Goal: Transaction & Acquisition: Purchase product/service

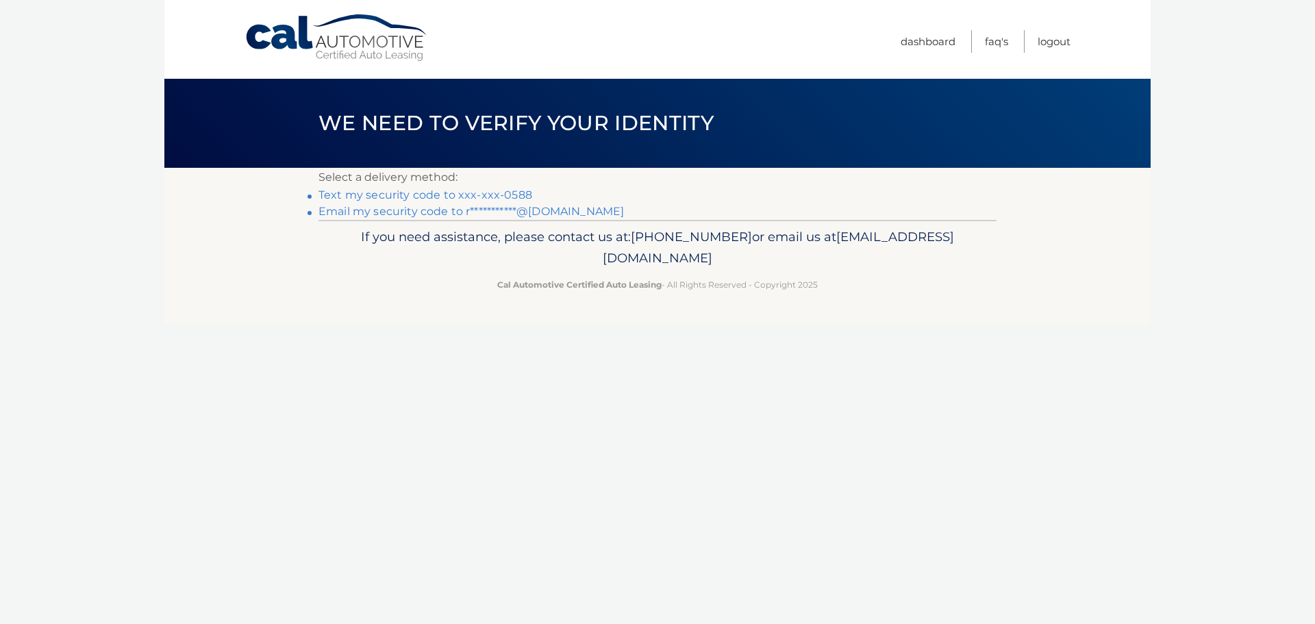
click at [449, 195] on link "Text my security code to xxx-xxx-0588" at bounding box center [426, 194] width 214 height 13
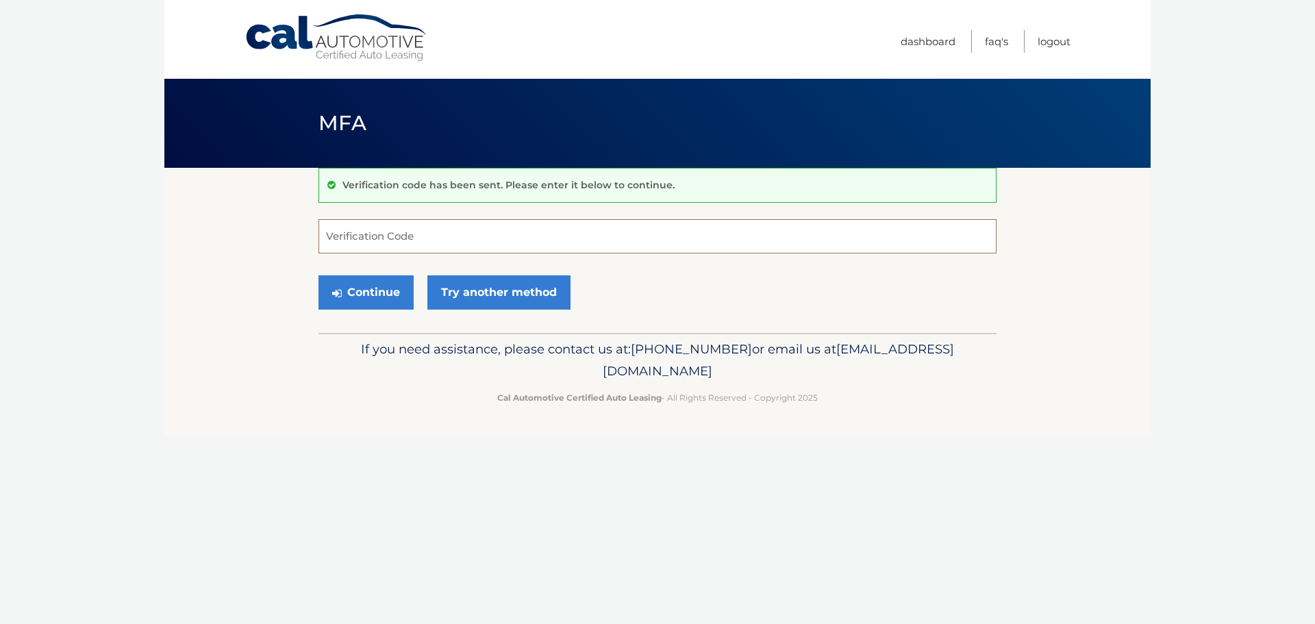
click at [387, 233] on input "Verification Code" at bounding box center [658, 236] width 678 height 34
type input "737437"
click at [371, 286] on button "Continue" at bounding box center [366, 292] width 95 height 34
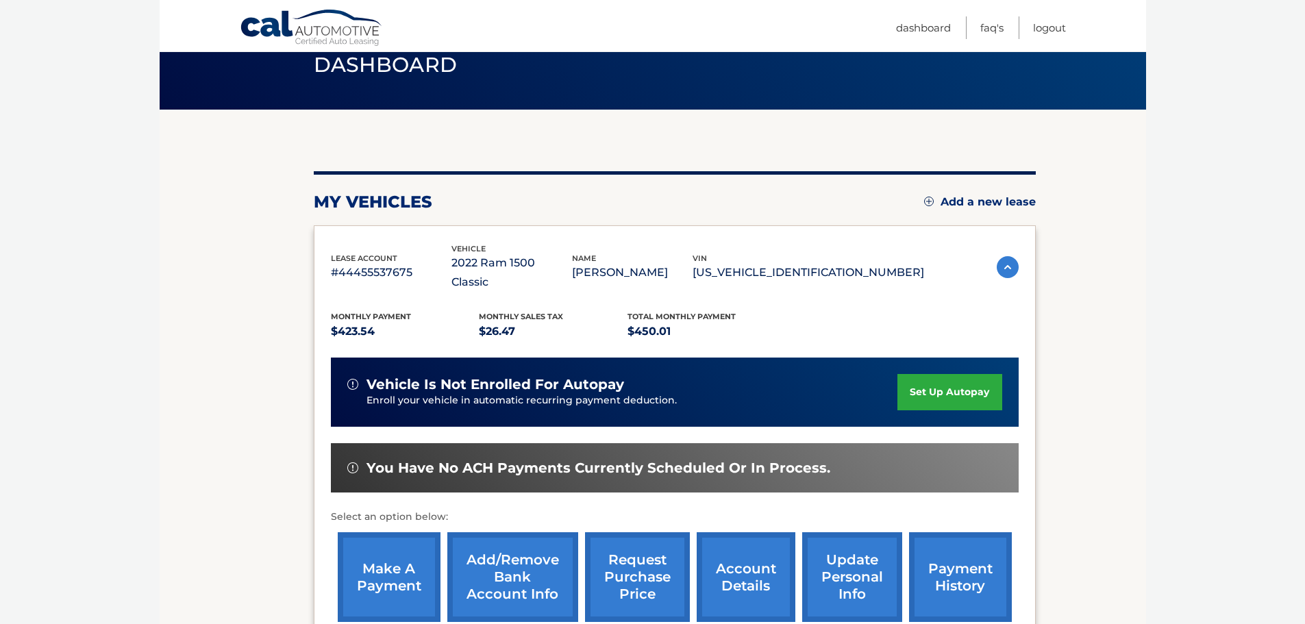
scroll to position [206, 0]
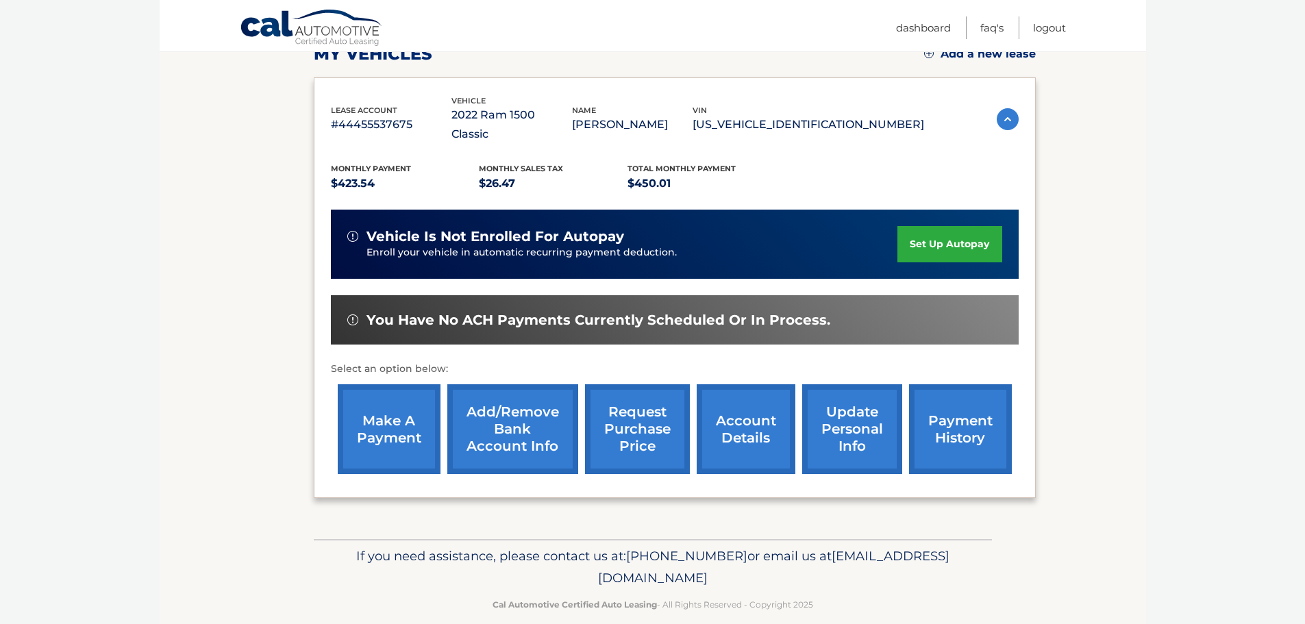
click at [748, 406] on link "account details" at bounding box center [746, 429] width 99 height 90
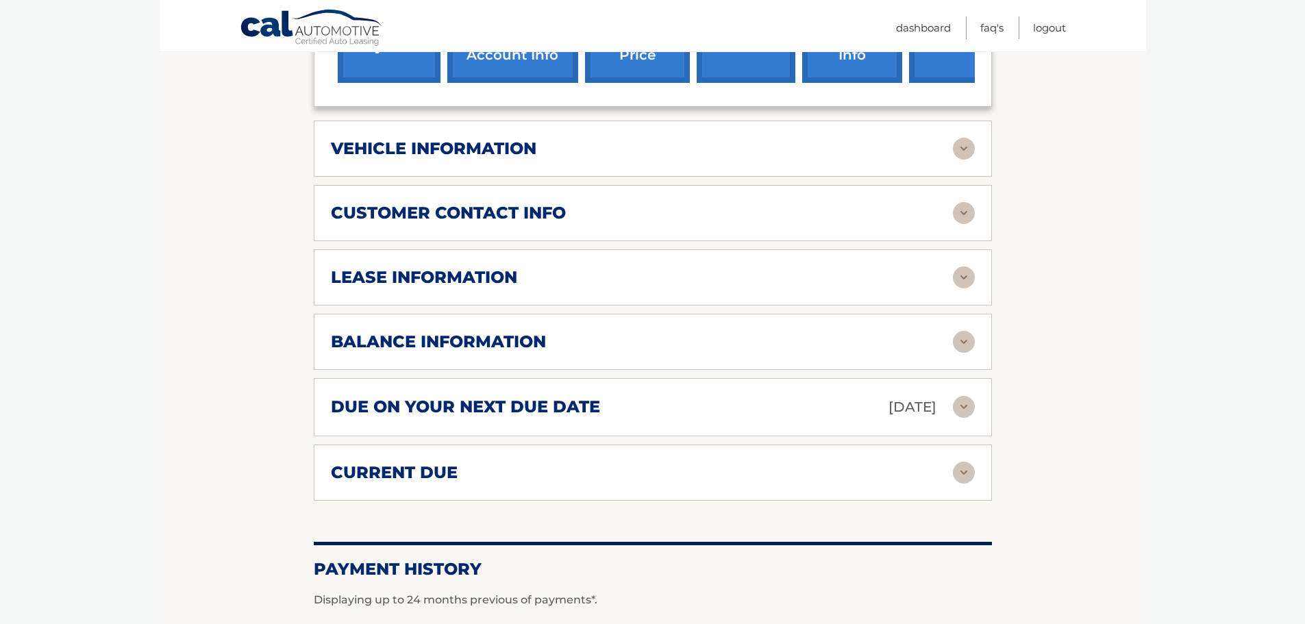
scroll to position [616, 0]
click at [959, 395] on img at bounding box center [964, 406] width 22 height 22
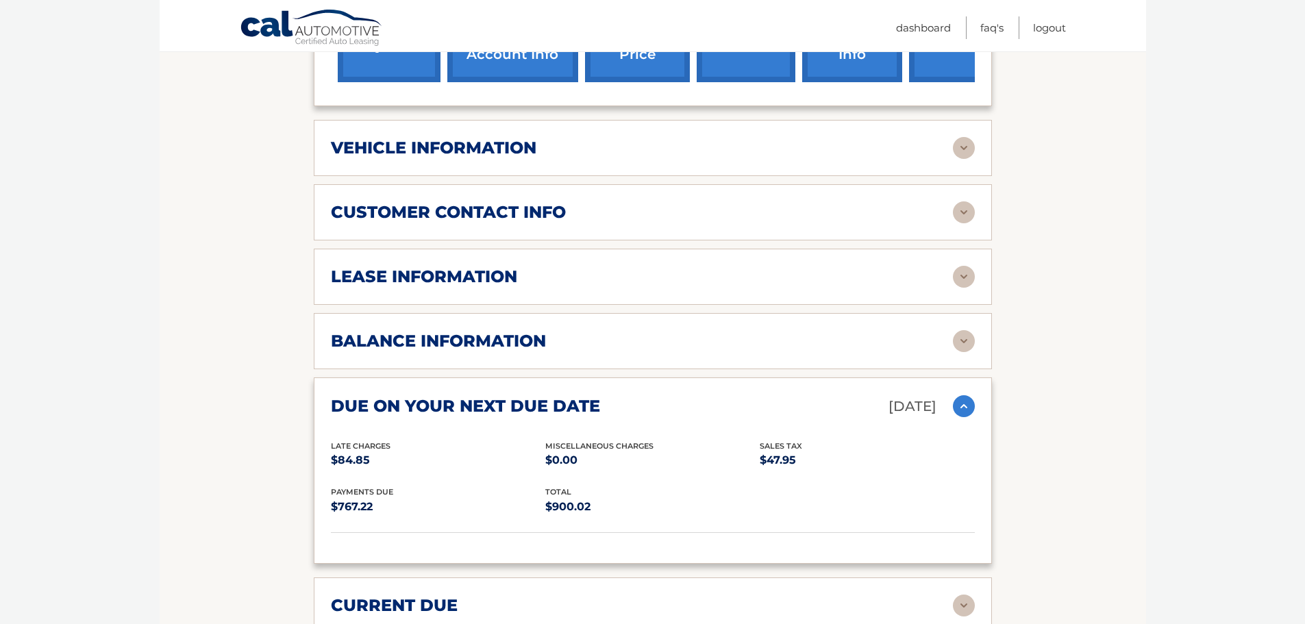
click at [966, 330] on img at bounding box center [964, 341] width 22 height 22
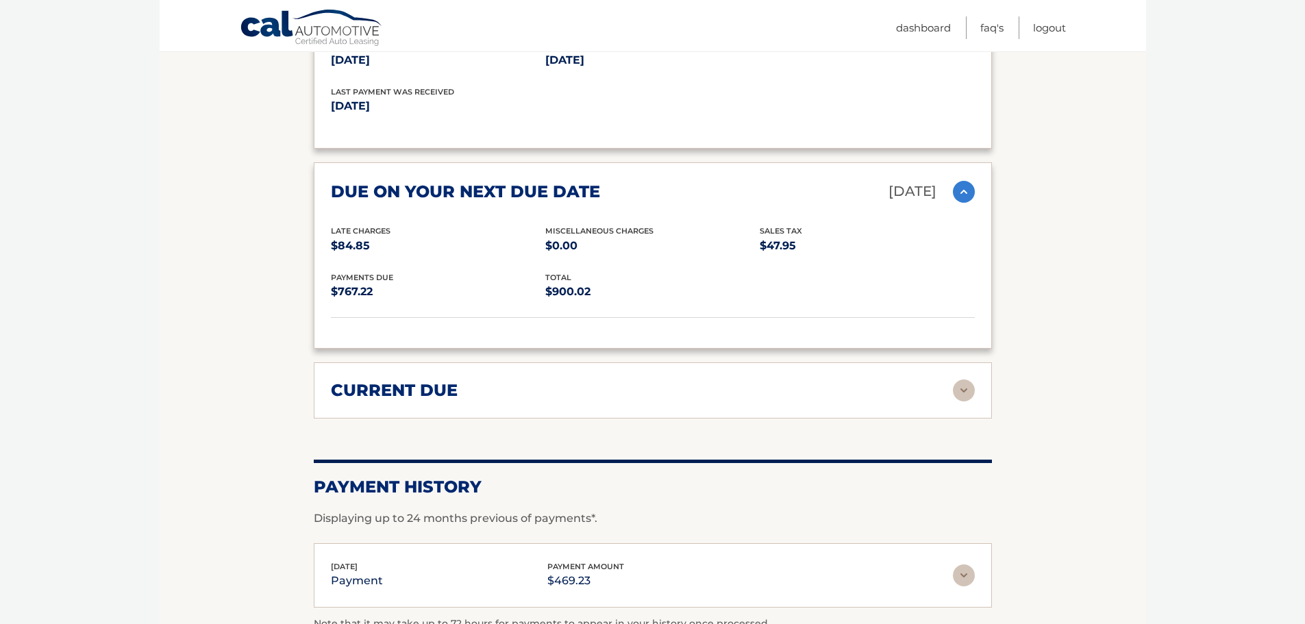
scroll to position [1034, 0]
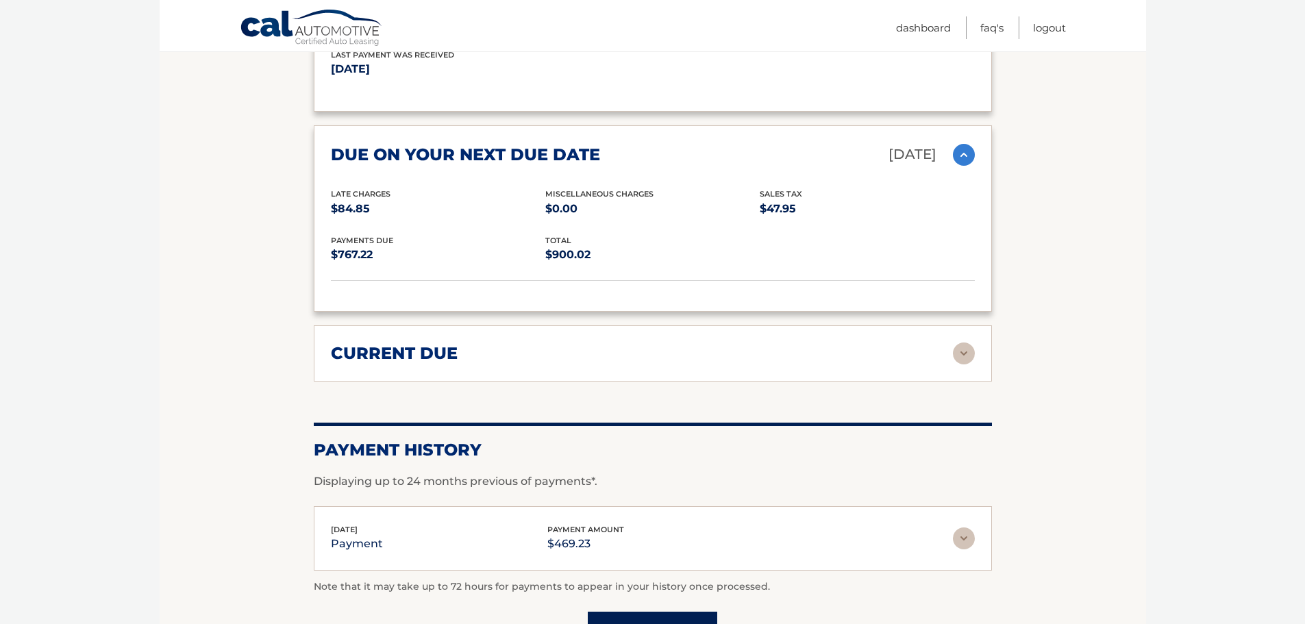
click at [962, 342] on img at bounding box center [964, 353] width 22 height 22
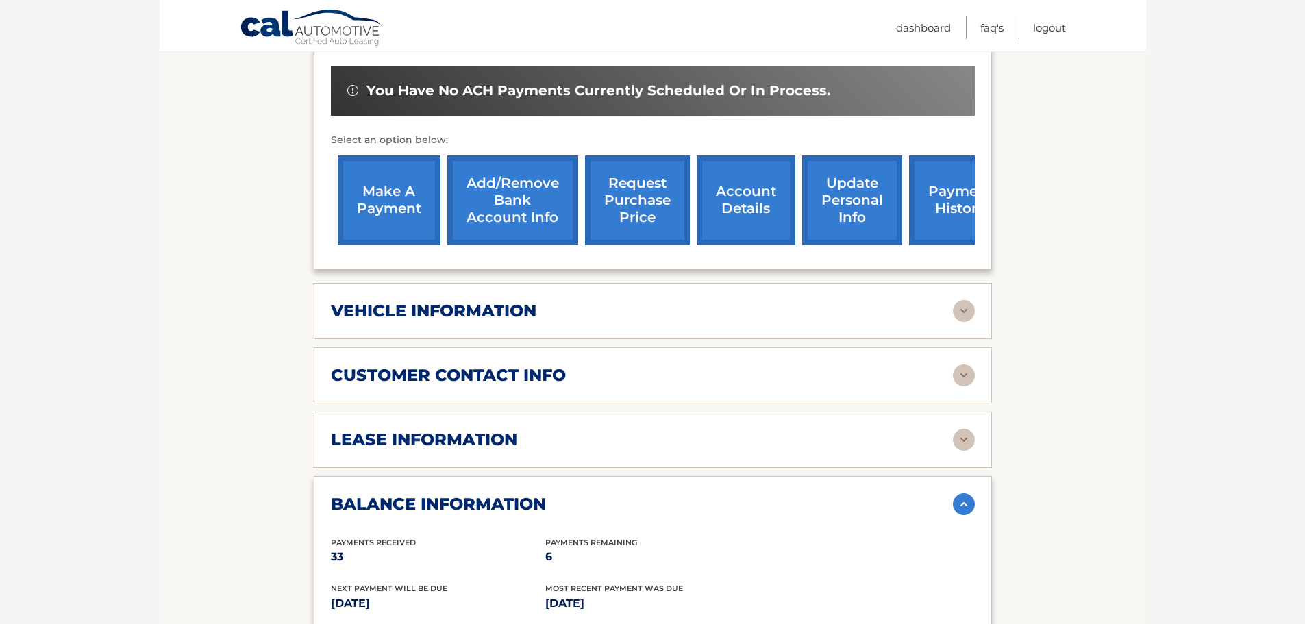
scroll to position [449, 0]
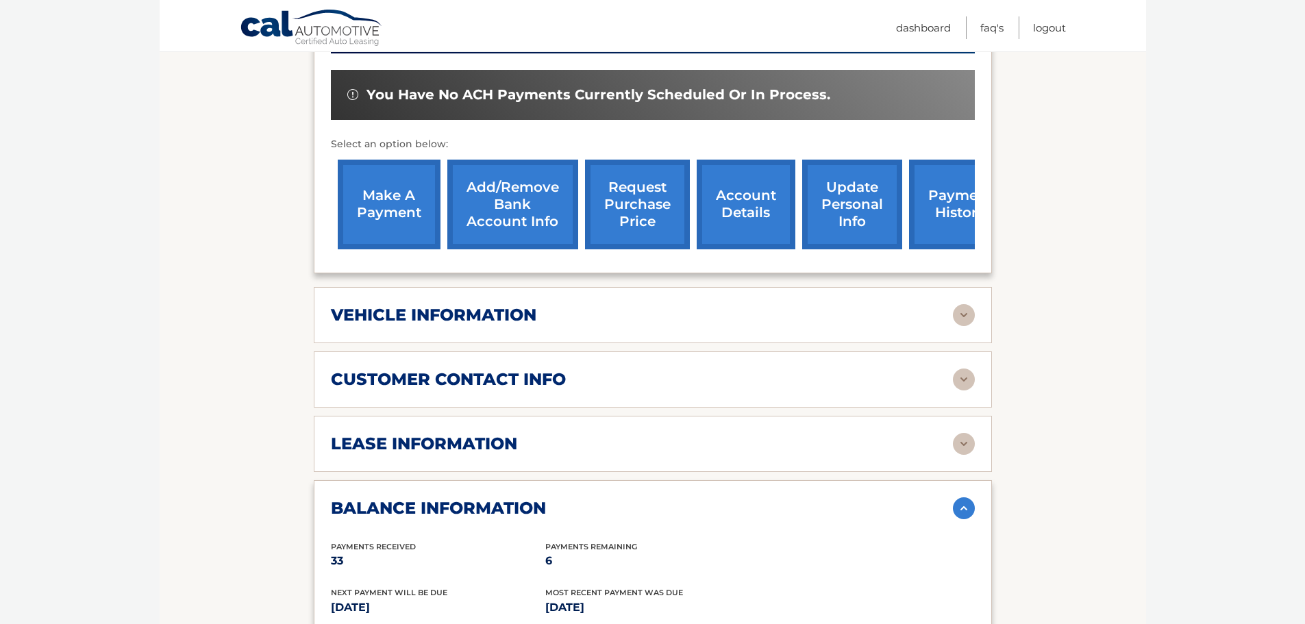
click at [408, 181] on link "make a payment" at bounding box center [389, 205] width 103 height 90
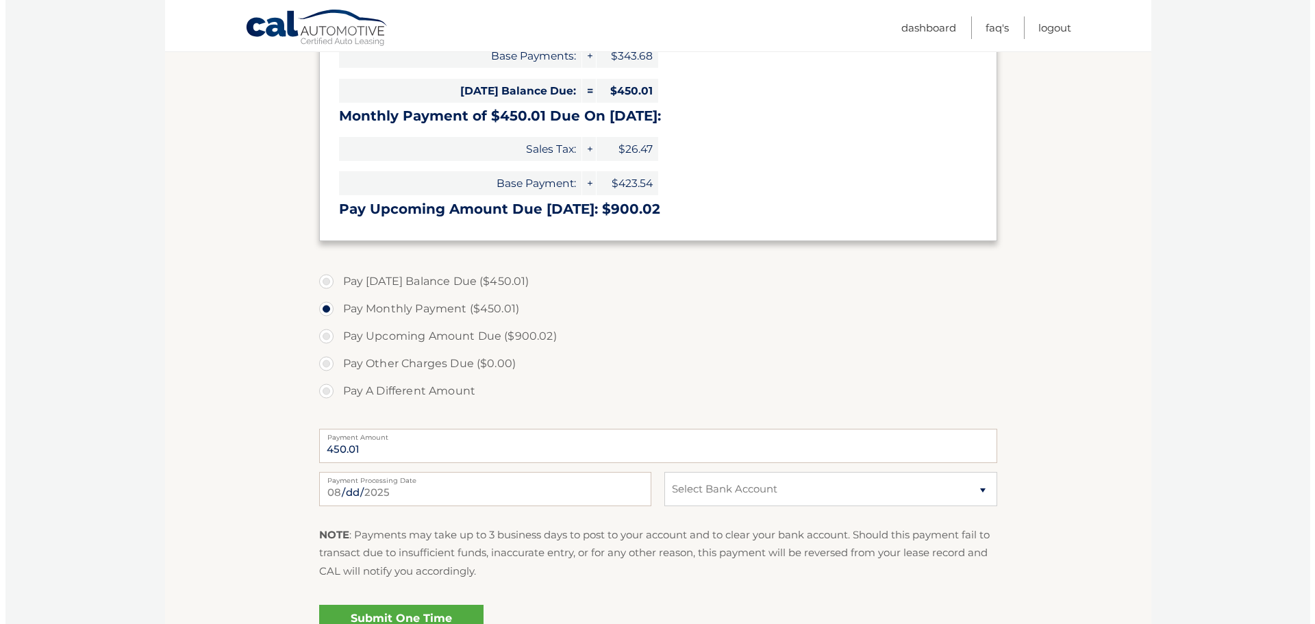
scroll to position [479, 0]
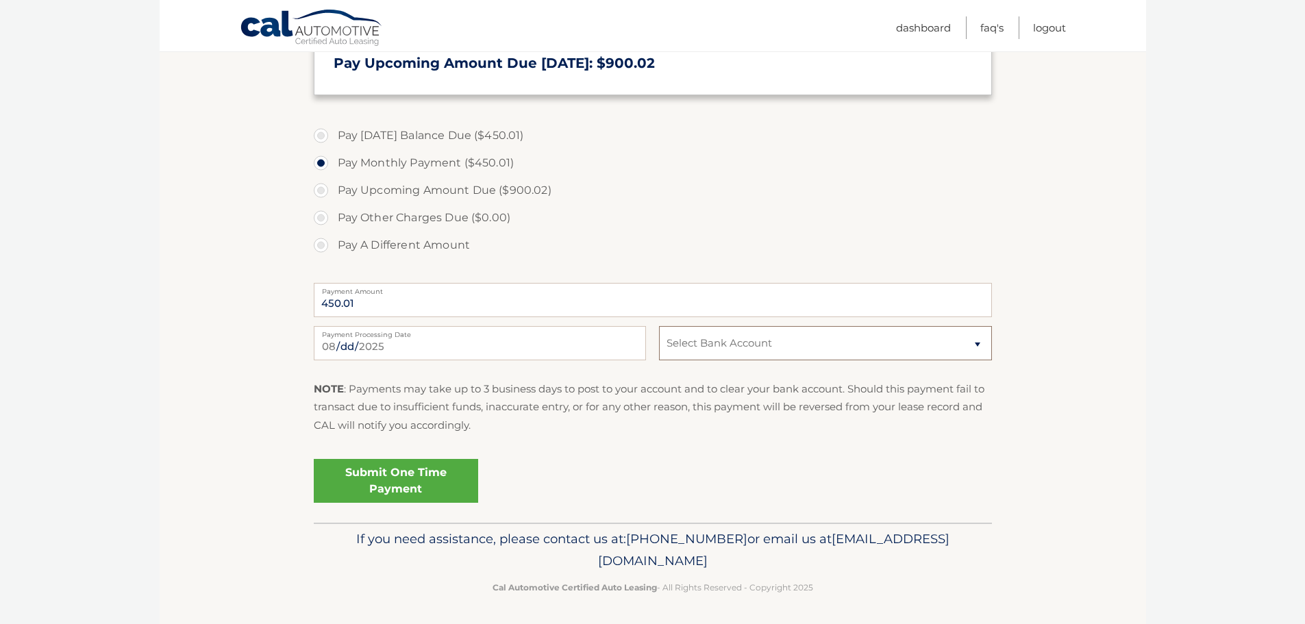
click at [979, 343] on select "Select Bank Account Checking CROSS RIVER BANK *****3309 Checking KEYBANK NATION…" at bounding box center [825, 343] width 332 height 34
select select "ZTdjMjAzNDItOTZjZC00MDgwLThjZjUtZGI0YjczYjFjZjFj"
click at [659, 326] on select "Select Bank Account Checking CROSS RIVER BANK *****3309 Checking KEYBANK NATION…" at bounding box center [825, 343] width 332 height 34
click at [387, 480] on link "Submit One Time Payment" at bounding box center [396, 481] width 164 height 44
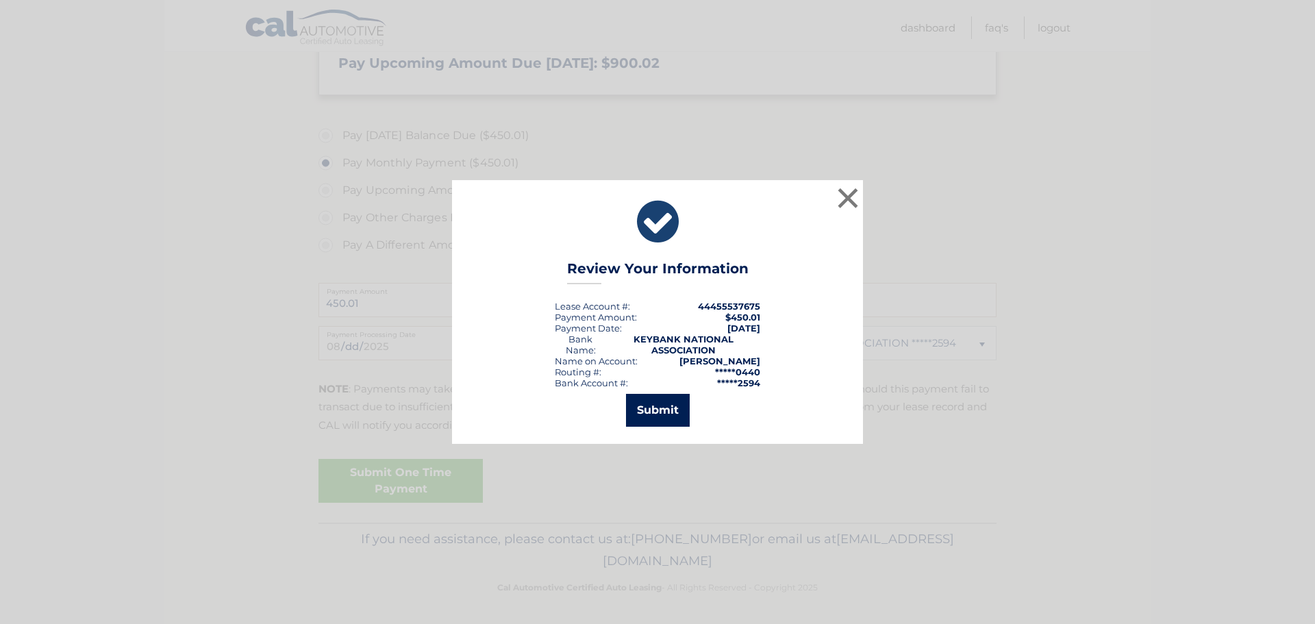
click at [664, 418] on button "Submit" at bounding box center [658, 410] width 64 height 33
